Goal: Find specific page/section: Find specific page/section

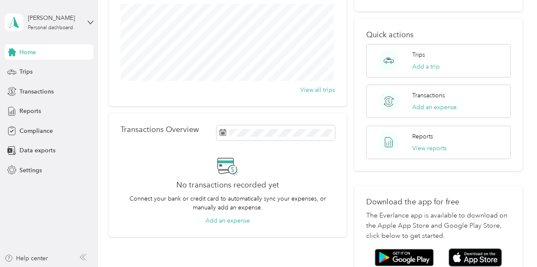
scroll to position [127, 0]
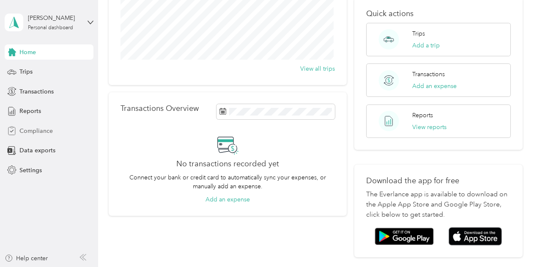
click at [31, 133] on span "Compliance" at bounding box center [35, 130] width 33 height 9
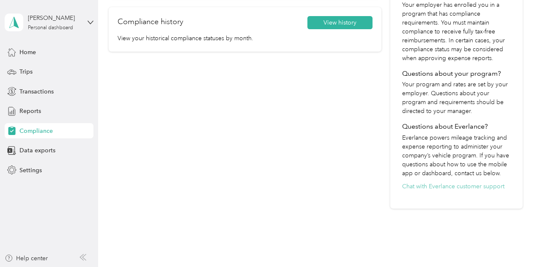
scroll to position [207, 0]
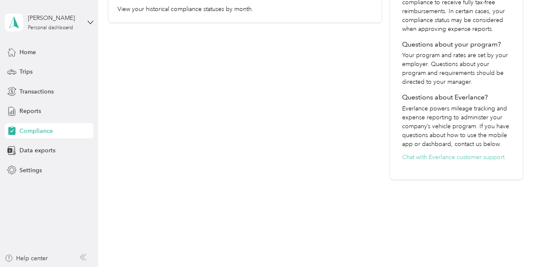
click at [465, 159] on button "Chat with Everlance customer support" at bounding box center [453, 157] width 102 height 9
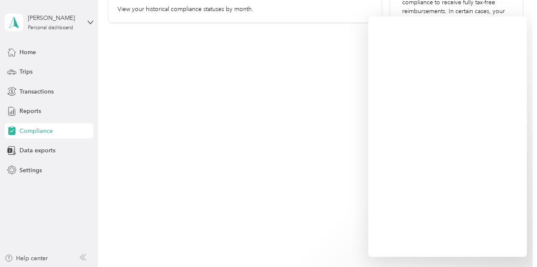
click at [307, 205] on div "Program Compliance Overview You are not compliant. Update your information belo…" at bounding box center [315, 14] width 435 height 424
click at [35, 107] on span "Reports" at bounding box center [30, 111] width 22 height 9
